Goal: Task Accomplishment & Management: Manage account settings

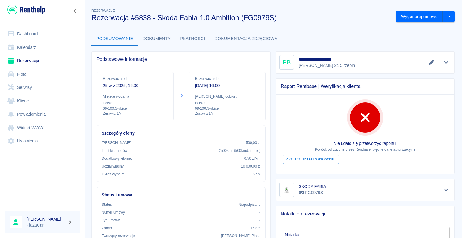
click at [336, 39] on div "Podsumowanie Dokumenty Płatności Dokumentacja zdjęciowa" at bounding box center [274, 39] width 364 height 14
click at [37, 35] on link "Dashboard" at bounding box center [42, 34] width 75 height 14
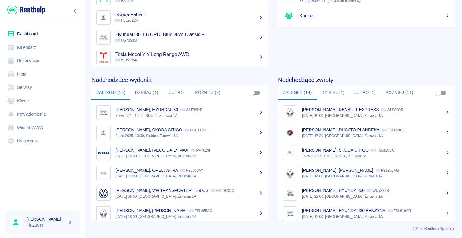
scroll to position [76, 0]
click at [328, 91] on button "Dzisiaj (1)" at bounding box center [333, 92] width 33 height 14
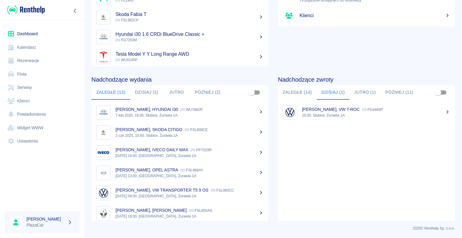
click at [360, 95] on button "Jutro (1)" at bounding box center [365, 92] width 31 height 14
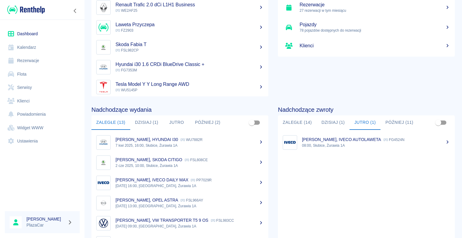
click at [348, 146] on p "08:00, Słubice, Żurawia 1A" at bounding box center [376, 145] width 148 height 5
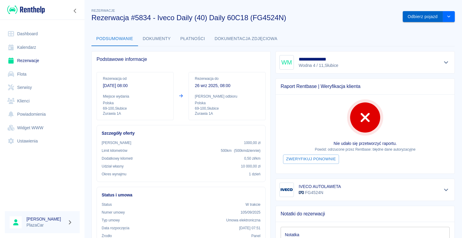
click at [426, 16] on button "Odbierz pojazd" at bounding box center [423, 16] width 40 height 11
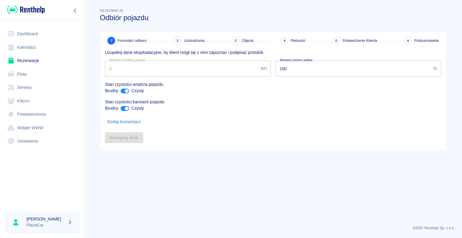
type input "328617"
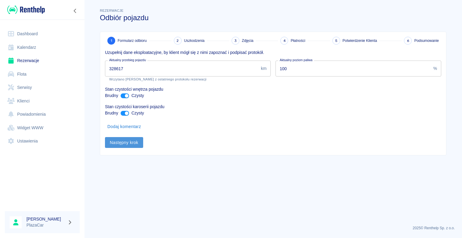
click at [138, 141] on button "Następny krok" at bounding box center [124, 142] width 38 height 11
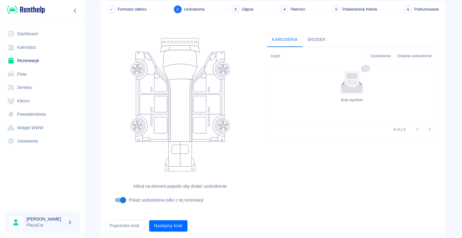
scroll to position [49, 0]
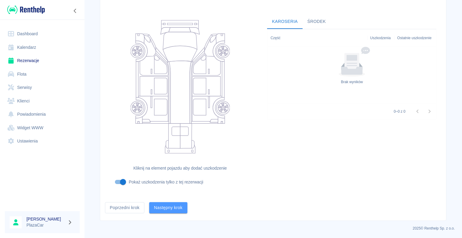
drag, startPoint x: 172, startPoint y: 205, endPoint x: 166, endPoint y: 209, distance: 7.3
click at [172, 205] on button "Następny krok" at bounding box center [168, 207] width 38 height 11
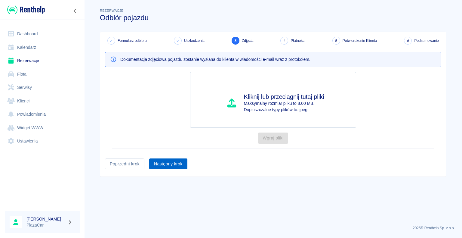
click at [174, 164] on button "Następny krok" at bounding box center [168, 163] width 38 height 11
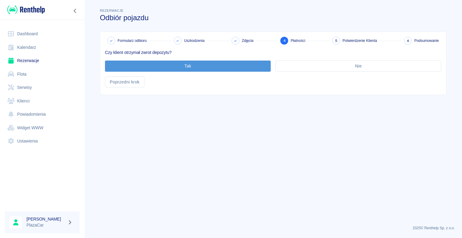
click at [234, 62] on button "Tak" at bounding box center [188, 65] width 166 height 11
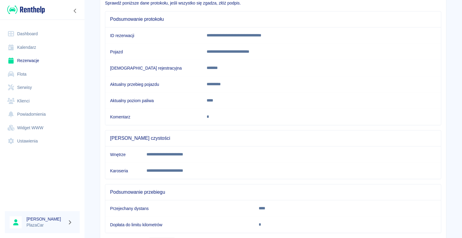
scroll to position [84, 0]
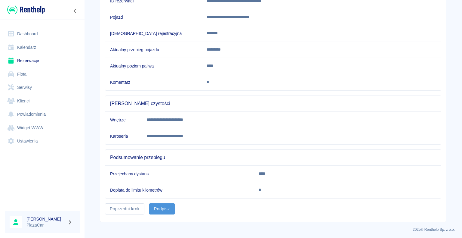
click at [165, 204] on button "Podpisz" at bounding box center [162, 208] width 26 height 11
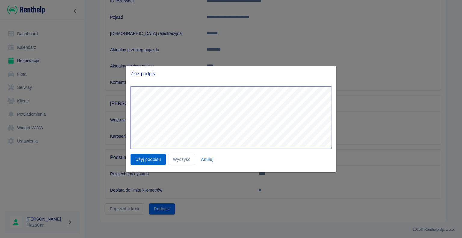
click at [135, 156] on button "Użyj podpisu" at bounding box center [148, 159] width 35 height 11
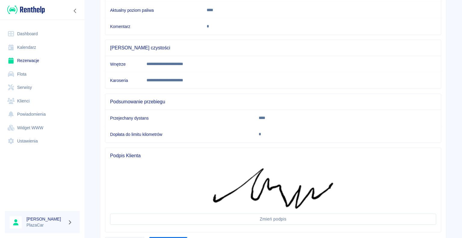
scroll to position [173, 0]
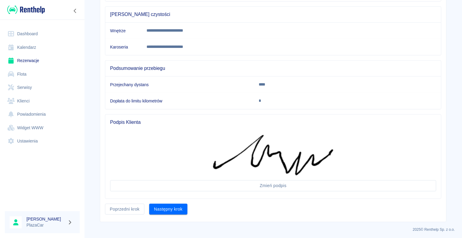
click at [159, 213] on div "**********" at bounding box center [273, 40] width 346 height 363
click at [160, 212] on button "Następny krok" at bounding box center [168, 208] width 38 height 11
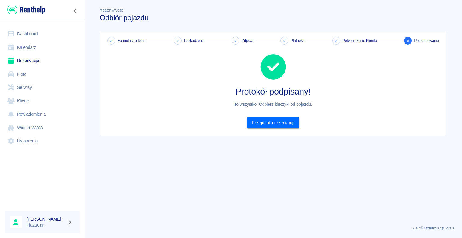
scroll to position [0, 0]
click at [261, 126] on link "Przejdź do rezerwacji" at bounding box center [273, 122] width 52 height 11
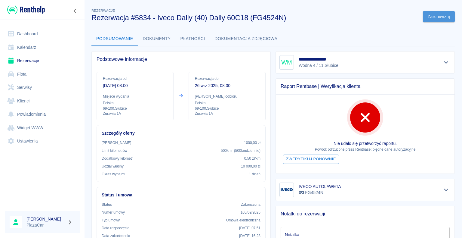
click at [431, 20] on button "Zarchiwizuj" at bounding box center [439, 16] width 32 height 11
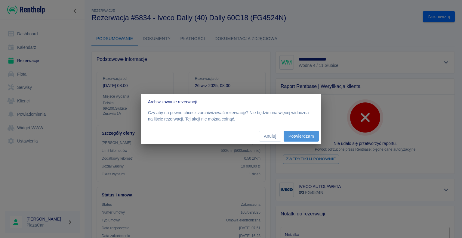
click at [293, 137] on button "Potwierdzam" at bounding box center [301, 136] width 35 height 11
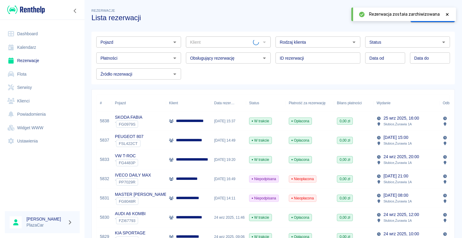
click at [447, 15] on icon at bounding box center [447, 14] width 3 height 3
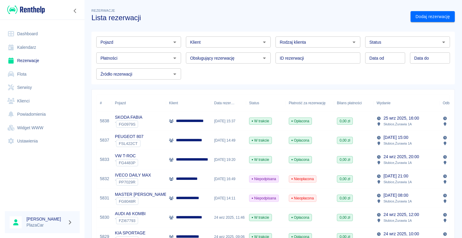
click at [337, 12] on div "Rezerwacje Lista rezerwacji" at bounding box center [246, 12] width 319 height 20
drag, startPoint x: 107, startPoint y: 83, endPoint x: 110, endPoint y: 73, distance: 11.0
click at [107, 81] on div "Pojazd Pojazd Klient Klient Rodzaj klienta Rodzaj klienta Status Status Płatnoś…" at bounding box center [274, 58] width 364 height 53
click at [17, 45] on link "Kalendarz" at bounding box center [42, 48] width 75 height 14
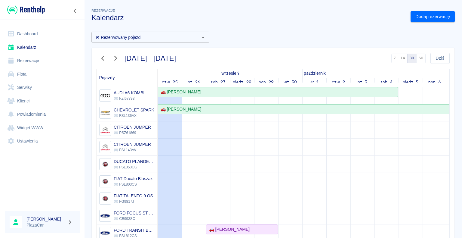
click at [35, 63] on link "Rezerwacje" at bounding box center [42, 61] width 75 height 14
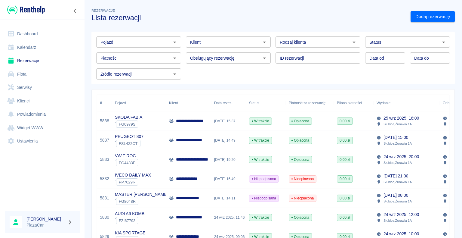
click at [388, 46] on div "Status" at bounding box center [407, 41] width 85 height 11
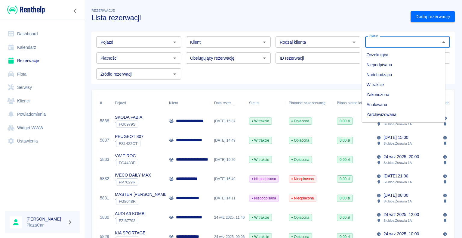
click at [378, 56] on li "Oczekująca" at bounding box center [404, 55] width 84 height 10
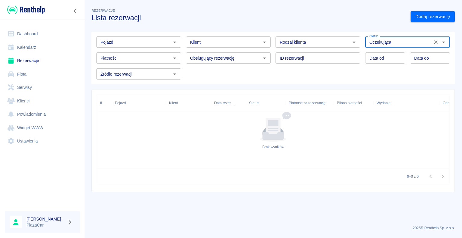
click at [395, 42] on input "Oczekująca" at bounding box center [399, 42] width 64 height 8
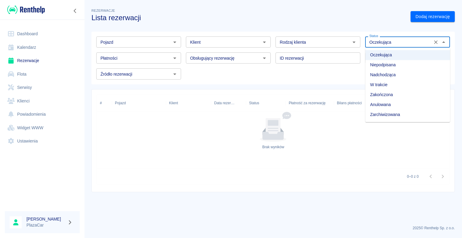
click at [389, 72] on li "Nadchodząca" at bounding box center [407, 75] width 85 height 10
type input "Nadchodząca"
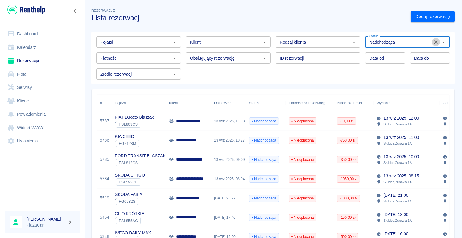
click at [433, 42] on icon "Wyczyść" at bounding box center [436, 42] width 6 height 6
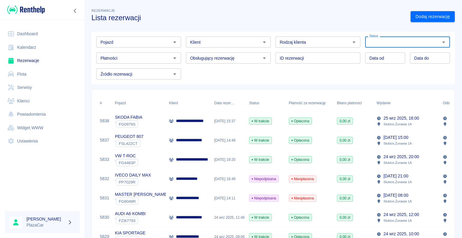
click at [158, 76] on input "Źródło rezerwacji" at bounding box center [133, 74] width 71 height 8
click at [199, 76] on div "Pojazd Pojazd Klient Klient Rodzaj klienta Rodzaj klienta Status Status Płatnoś…" at bounding box center [271, 56] width 359 height 48
click at [299, 40] on input "Rodzaj klienta" at bounding box center [313, 42] width 71 height 8
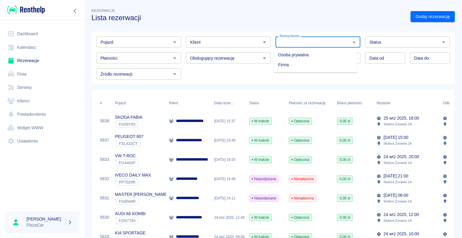
click at [386, 44] on input "Status" at bounding box center [402, 42] width 71 height 8
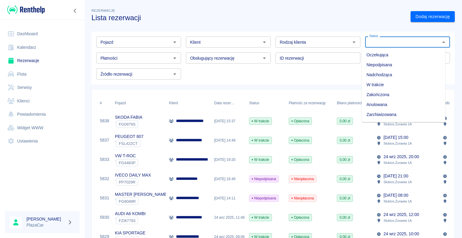
click at [397, 86] on li "W trakcie" at bounding box center [404, 85] width 84 height 10
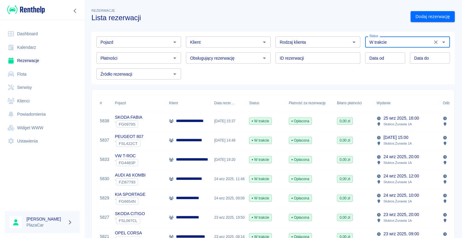
click at [390, 45] on input "W trakcie" at bounding box center [399, 42] width 64 height 8
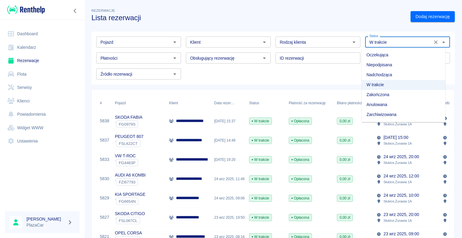
click at [386, 65] on li "Niepodpisana" at bounding box center [404, 65] width 84 height 10
type input "Niepodpisana"
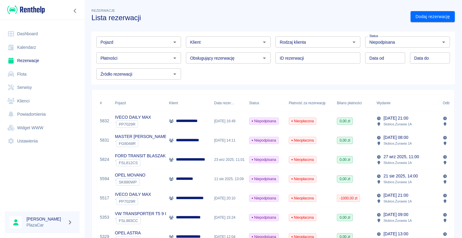
drag, startPoint x: 408, startPoint y: 140, endPoint x: 320, endPoint y: 157, distance: 90.3
click at [325, 155] on div "Nieopłacona" at bounding box center [310, 159] width 48 height 19
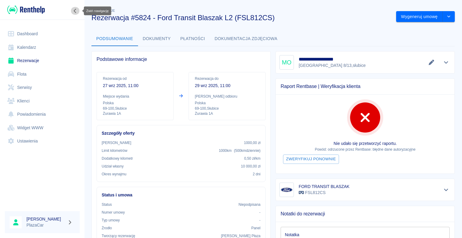
click at [74, 11] on icon "Zwiń nawigację" at bounding box center [75, 11] width 2 height 4
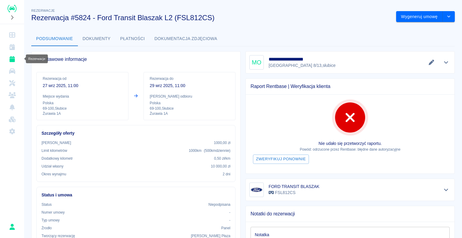
click at [9, 57] on icon "Rezerwacje" at bounding box center [12, 59] width 8 height 6
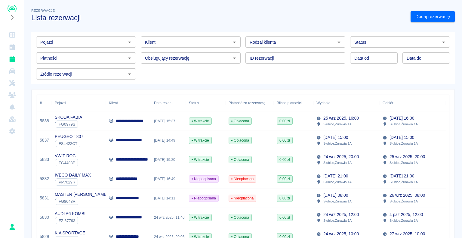
click at [370, 43] on input "Status" at bounding box center [395, 42] width 86 height 8
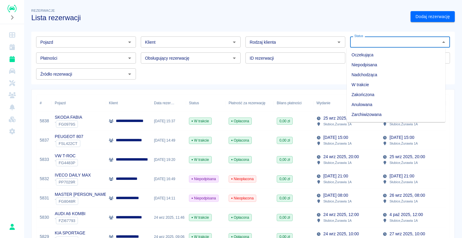
click at [372, 56] on li "Oczekująca" at bounding box center [396, 55] width 99 height 10
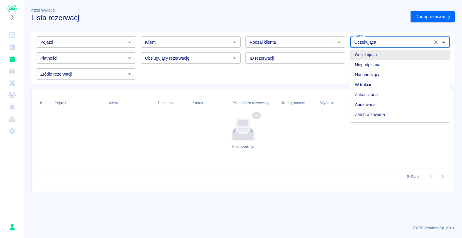
click at [380, 44] on input "Oczekująca" at bounding box center [391, 42] width 79 height 8
click at [370, 67] on li "Niepodpisana" at bounding box center [400, 65] width 100 height 10
type input "Niepodpisana"
